Goal: Information Seeking & Learning: Learn about a topic

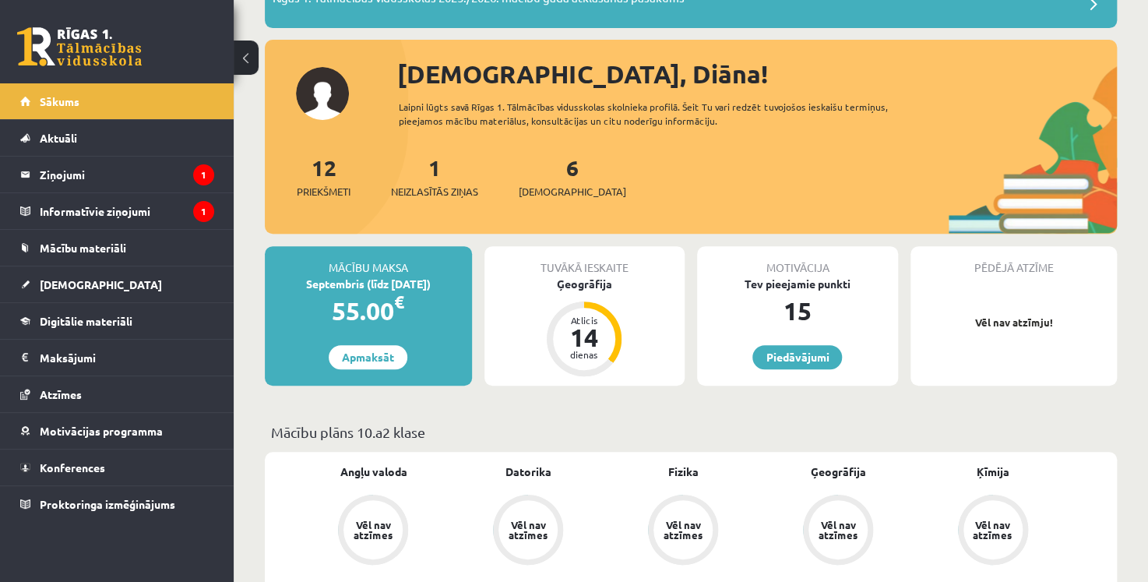
scroll to position [157, 0]
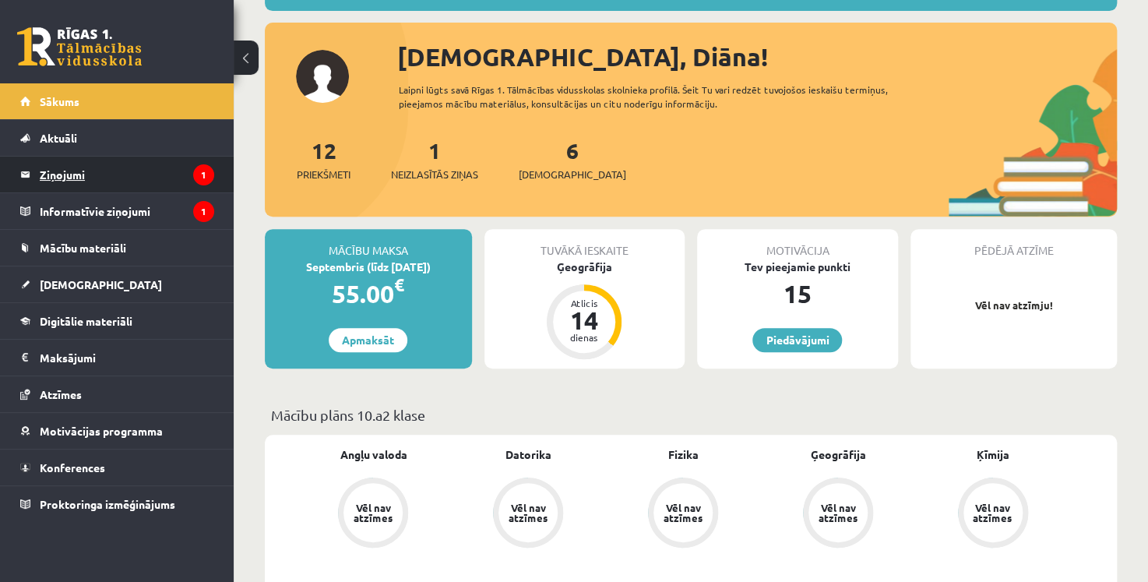
click at [121, 174] on legend "Ziņojumi 1" at bounding box center [127, 175] width 174 height 36
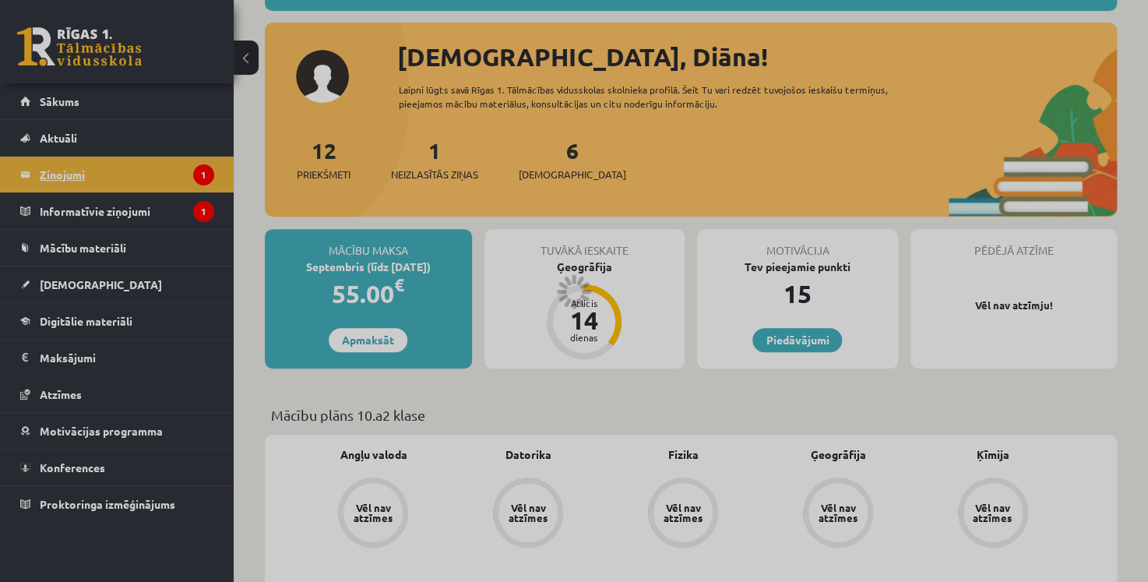
click at [121, 174] on div at bounding box center [574, 291] width 1148 height 582
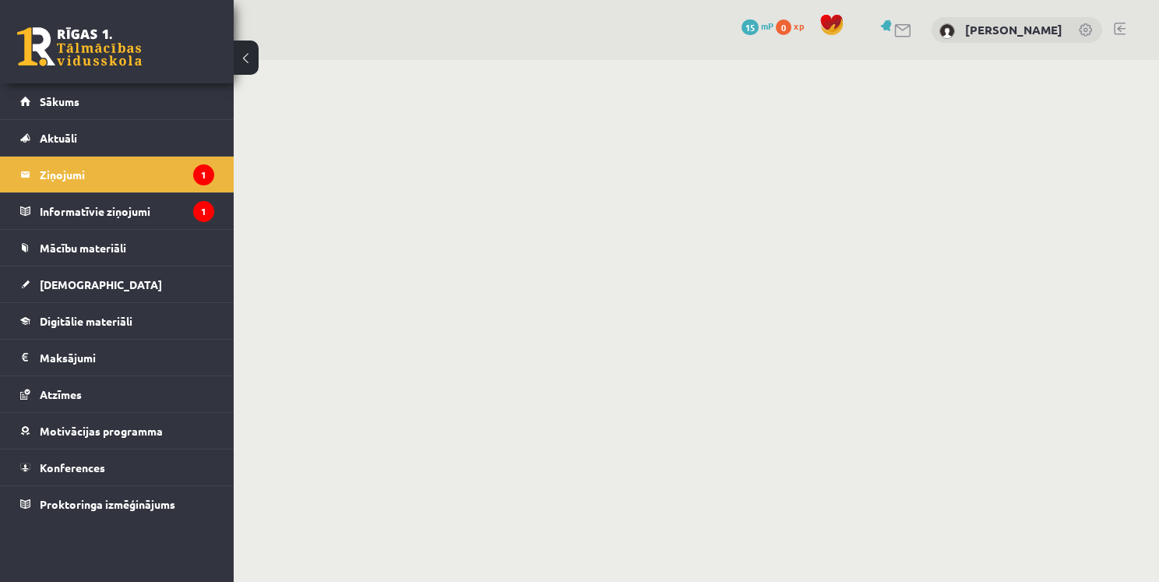
click at [185, 174] on legend "Ziņojumi 1" at bounding box center [127, 175] width 174 height 36
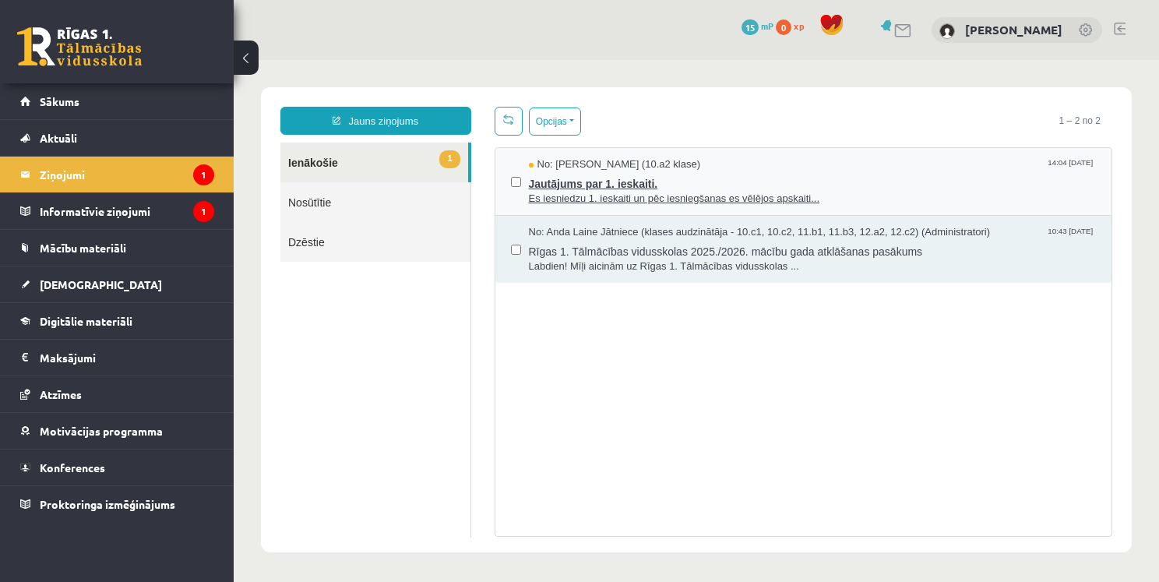
click at [653, 183] on span "Jautājums par 1. ieskaiti." at bounding box center [813, 181] width 568 height 19
click at [678, 177] on span "Jautājums par 1. ieskaiti." at bounding box center [813, 181] width 568 height 19
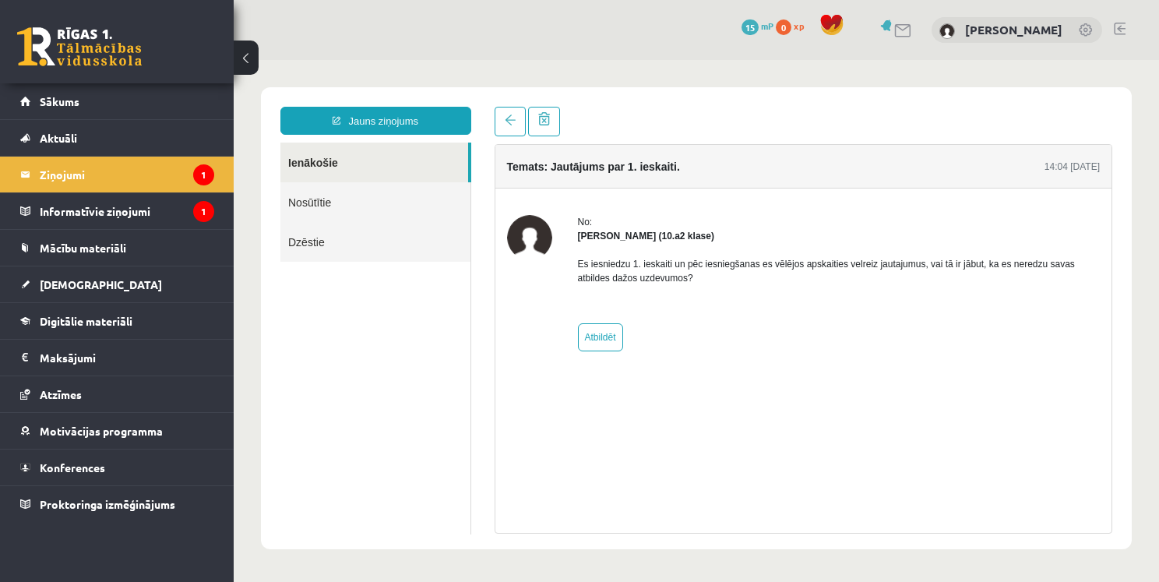
click at [775, 481] on div "Temats: Jautājums par 1. ieskaiti. 14:04 02/09/2025 No: Ričards Stepiņš (10.a2 …" at bounding box center [804, 338] width 618 height 389
click at [112, 174] on legend "Ziņojumi 1" at bounding box center [127, 175] width 174 height 36
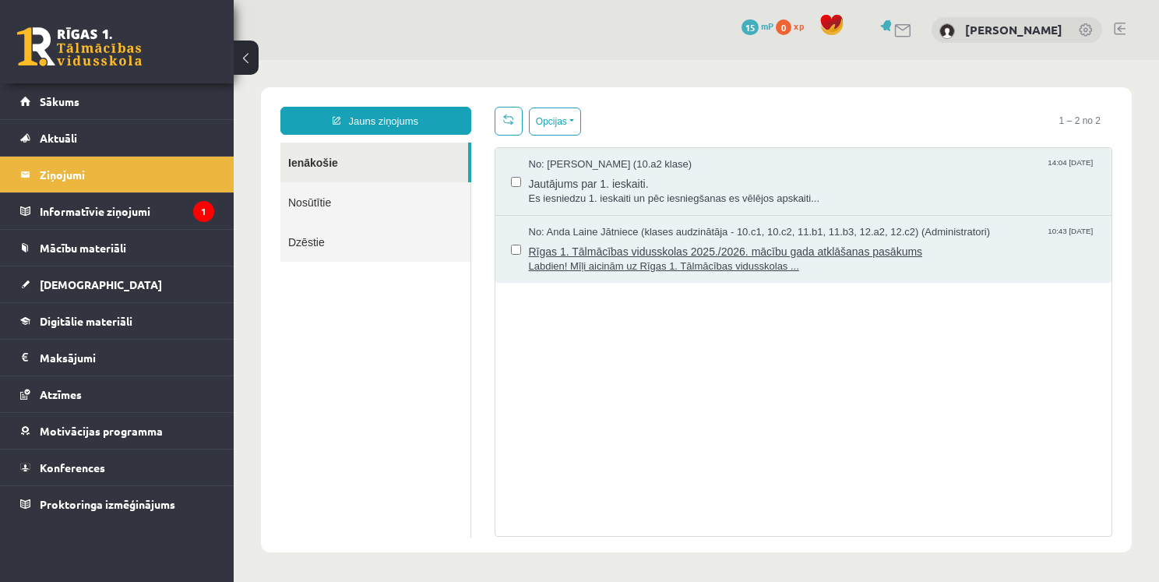
click at [783, 254] on span "Rīgas 1. Tālmācības vidusskolas 2025./2026. mācību gada atklāšanas pasākums" at bounding box center [813, 249] width 568 height 19
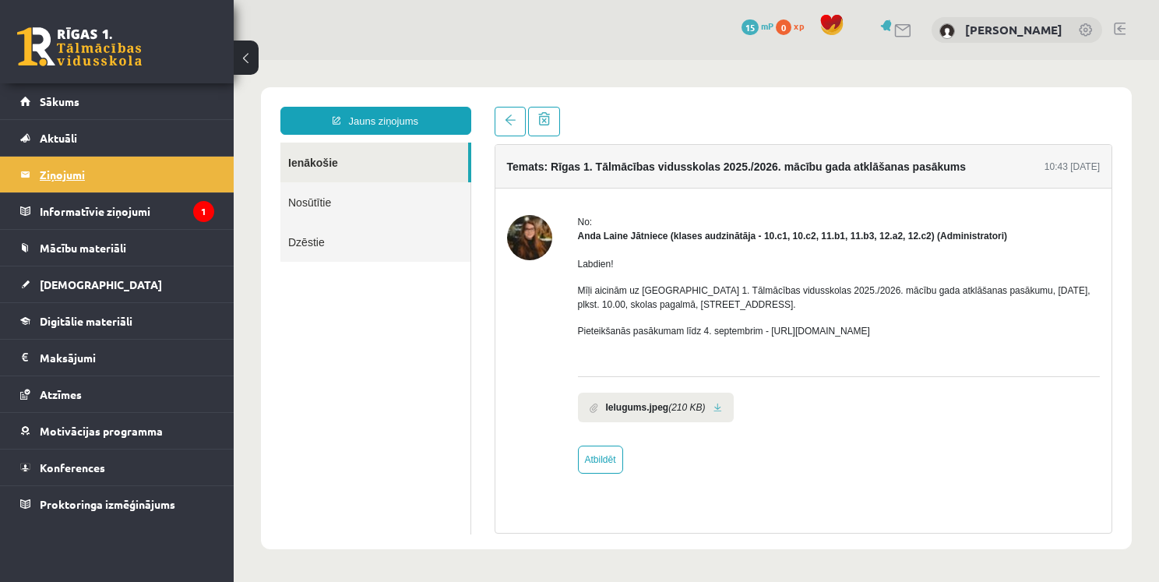
click at [68, 190] on legend "Ziņojumi 1" at bounding box center [127, 175] width 174 height 36
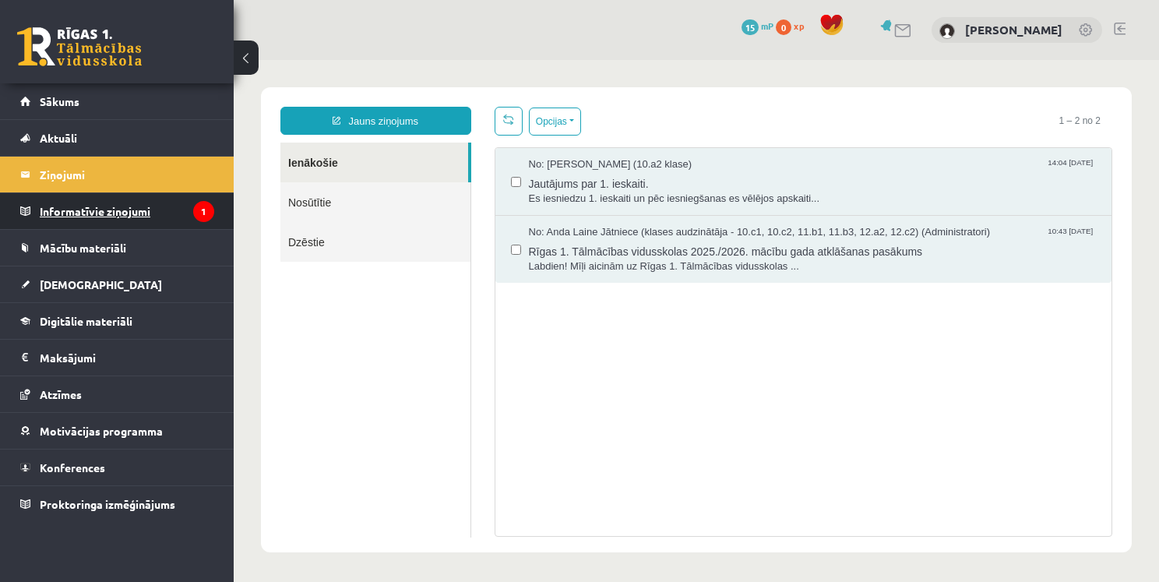
click at [130, 220] on legend "Informatīvie ziņojumi 1" at bounding box center [127, 211] width 174 height 36
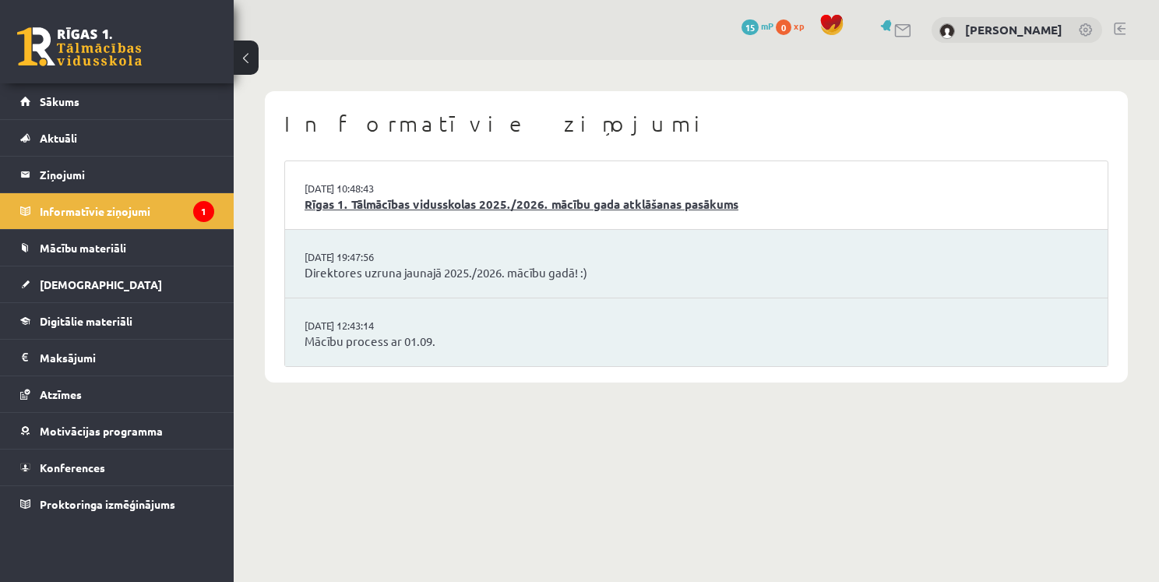
click at [697, 209] on link "Rīgas 1. Tālmācības vidusskolas 2025./2026. mācību gada atklāšanas pasākums" at bounding box center [695, 204] width 783 height 18
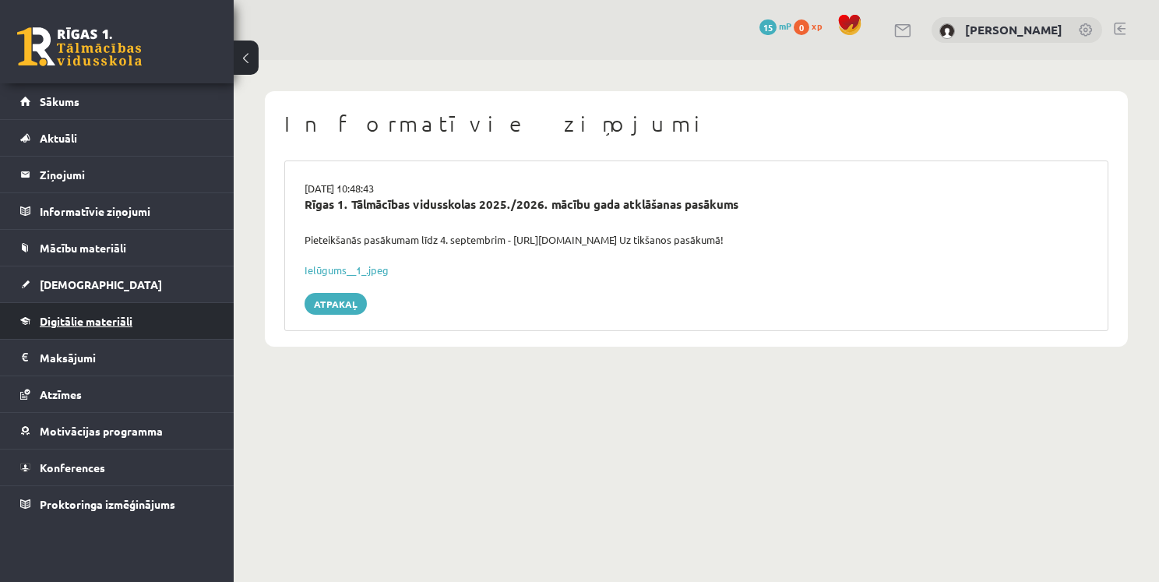
click at [137, 316] on link "Digitālie materiāli" at bounding box center [117, 321] width 194 height 36
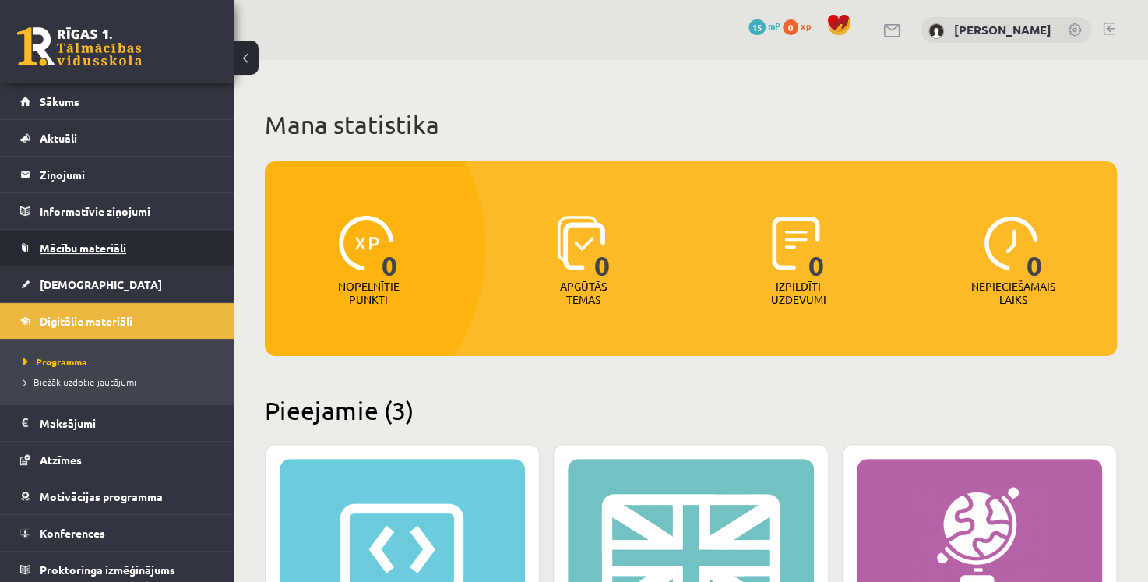
click at [157, 245] on link "Mācību materiāli" at bounding box center [117, 248] width 194 height 36
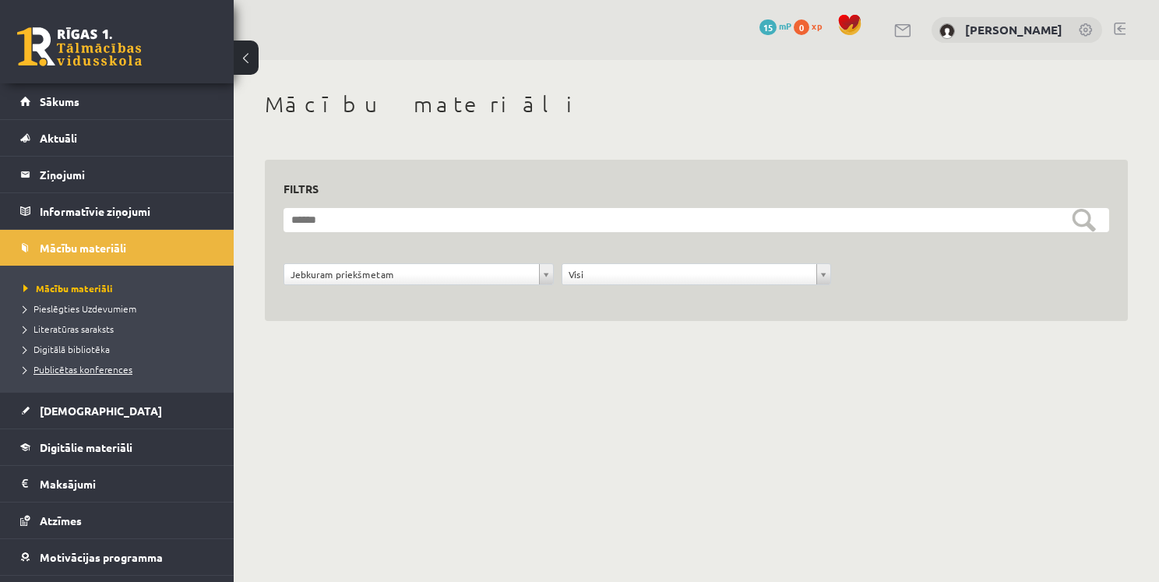
click at [104, 369] on span "Publicētas konferences" at bounding box center [77, 369] width 109 height 12
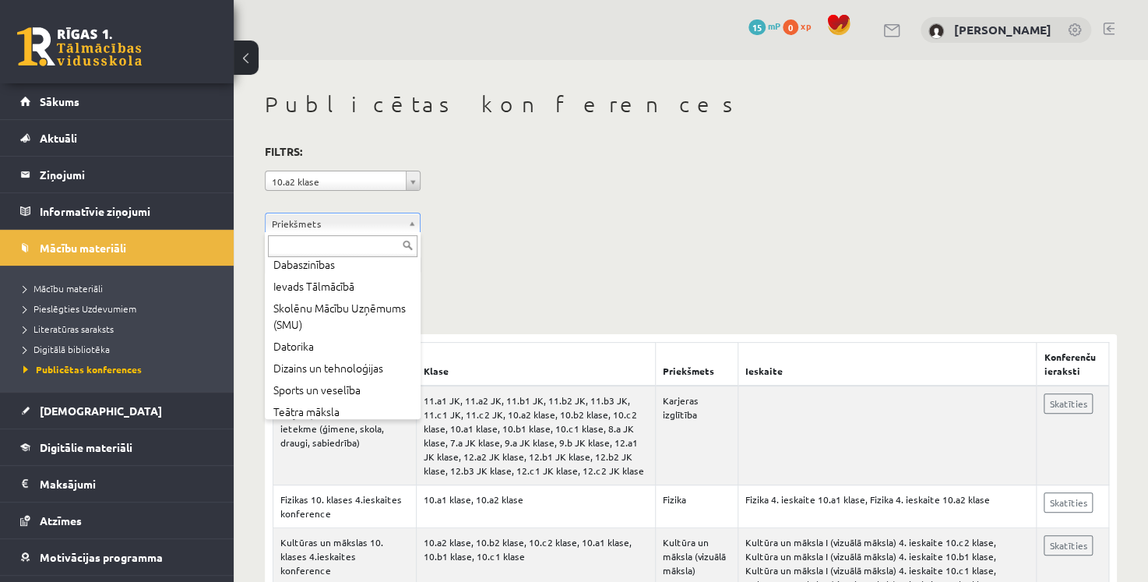
scroll to position [318, 0]
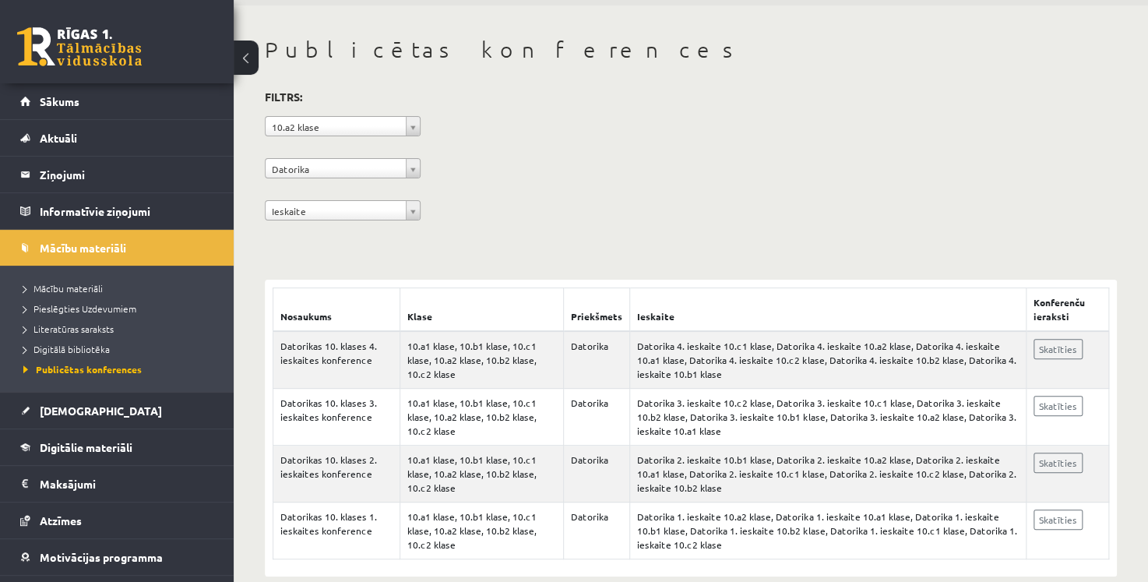
scroll to position [79, 0]
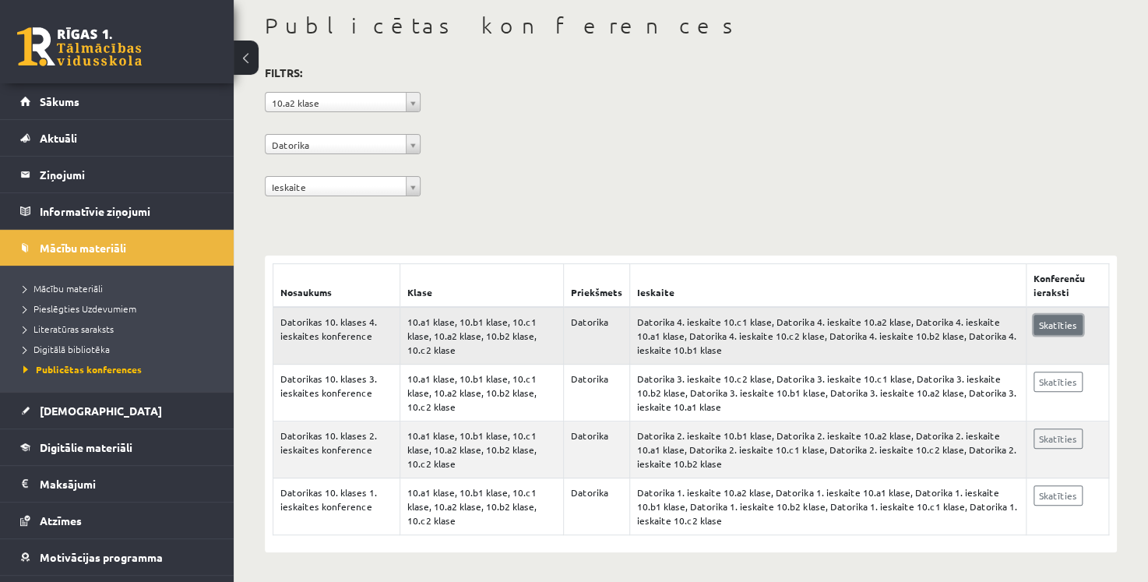
click at [1068, 323] on link "Skatīties" at bounding box center [1057, 325] width 49 height 20
click at [128, 402] on link "[DEMOGRAPHIC_DATA]" at bounding box center [117, 411] width 194 height 36
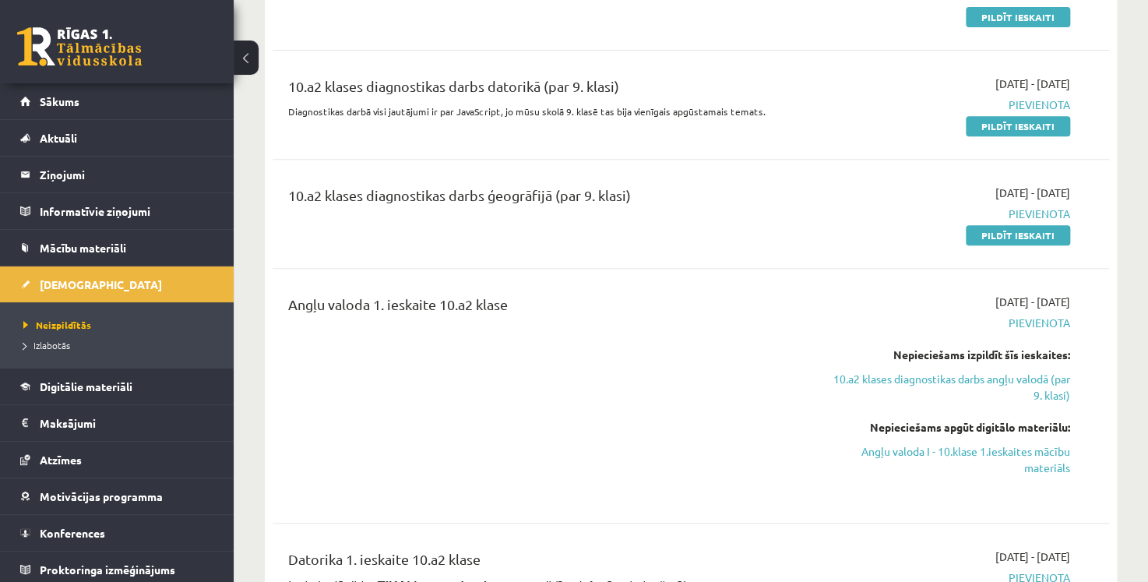
scroll to position [240, 0]
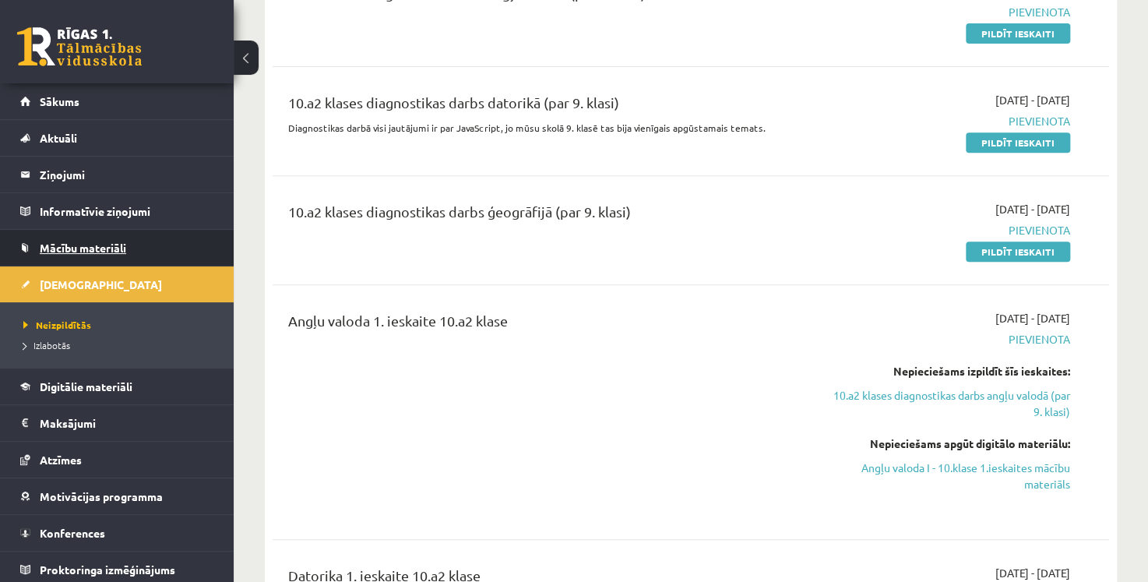
click at [143, 245] on link "Mācību materiāli" at bounding box center [117, 248] width 194 height 36
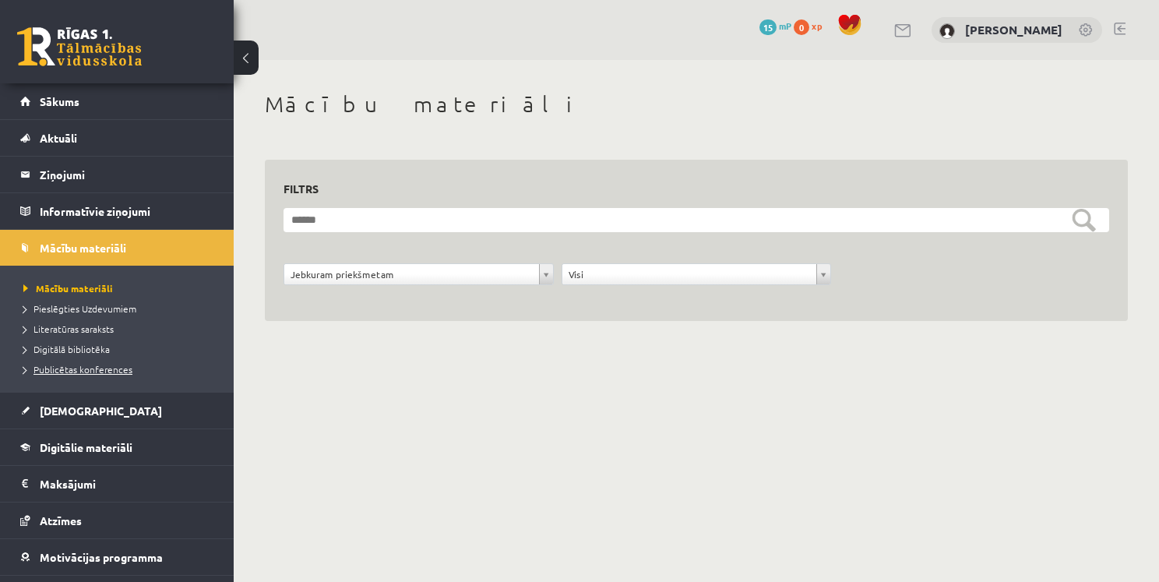
click at [97, 363] on span "Publicētas konferences" at bounding box center [77, 369] width 109 height 12
